Goal: Information Seeking & Learning: Learn about a topic

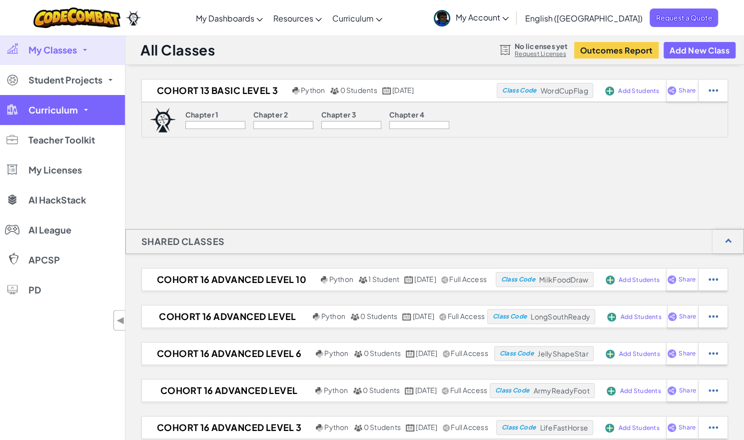
click at [82, 111] on link "Curriculum" at bounding box center [62, 110] width 125 height 30
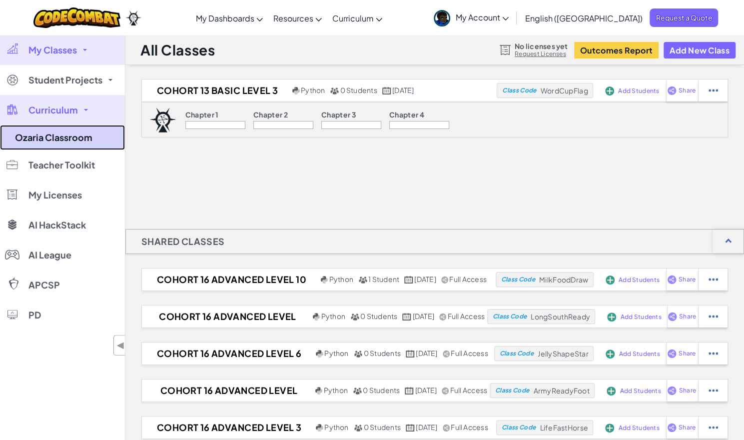
click at [45, 137] on link "Ozaria Classroom" at bounding box center [62, 137] width 125 height 25
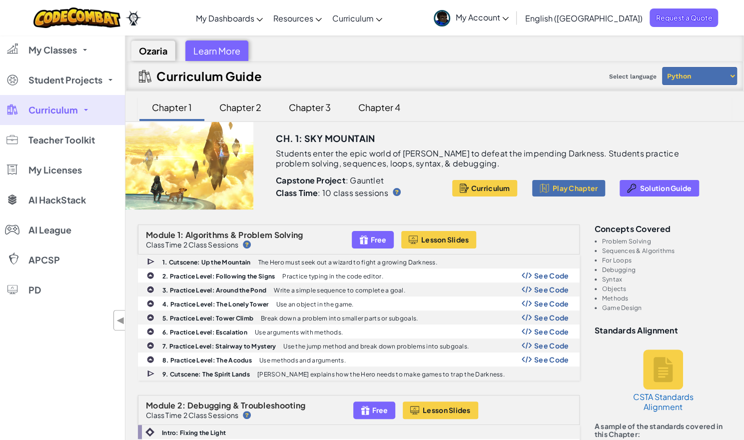
click at [248, 104] on div "Chapter 2" at bounding box center [240, 106] width 62 height 23
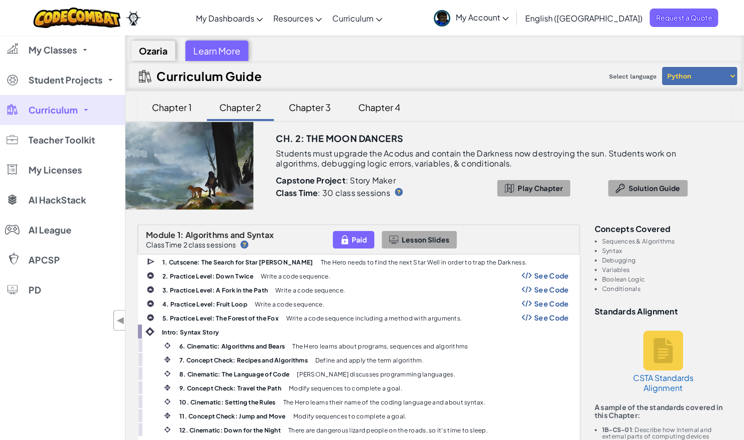
click at [315, 107] on div "Chapter 3" at bounding box center [310, 106] width 62 height 23
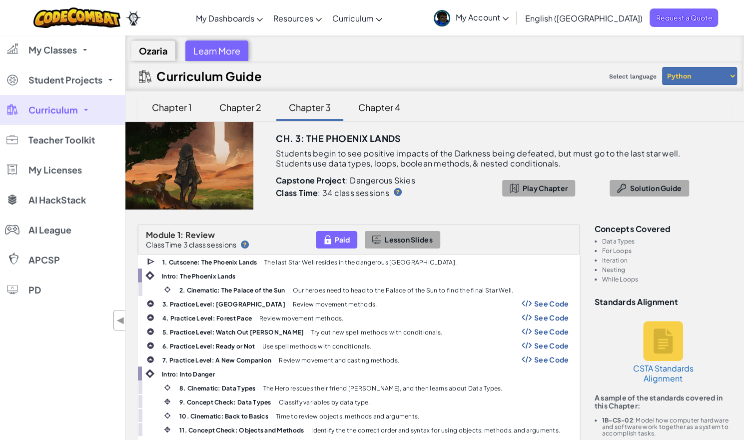
click at [374, 106] on div "Chapter 4" at bounding box center [379, 106] width 62 height 23
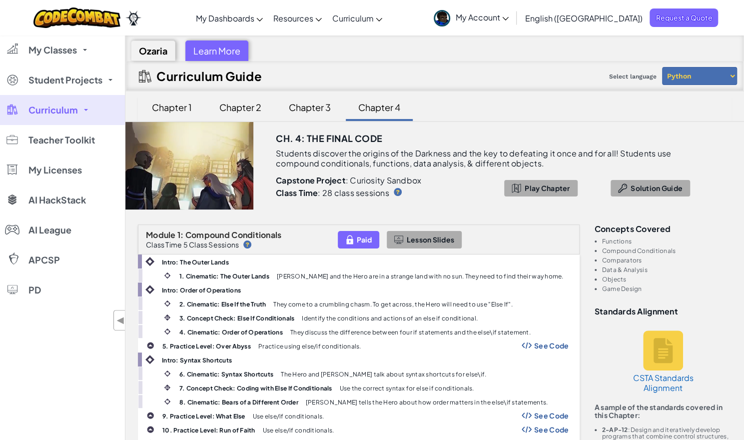
click at [316, 107] on div "Chapter 3" at bounding box center [310, 106] width 62 height 23
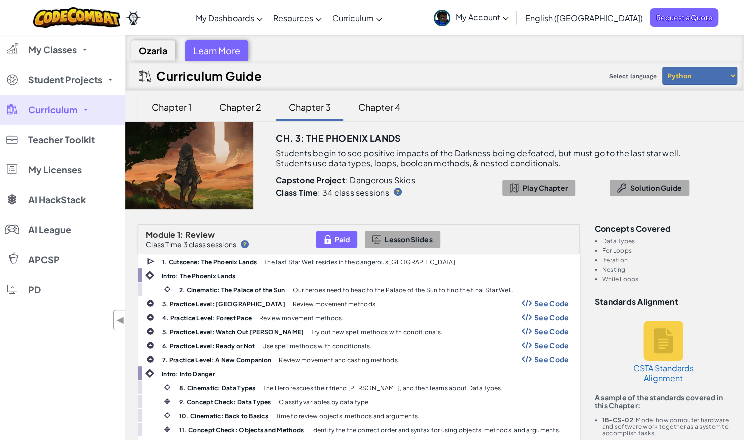
click at [235, 106] on div "Chapter 2" at bounding box center [240, 106] width 62 height 23
